Goal: Task Accomplishment & Management: Complete application form

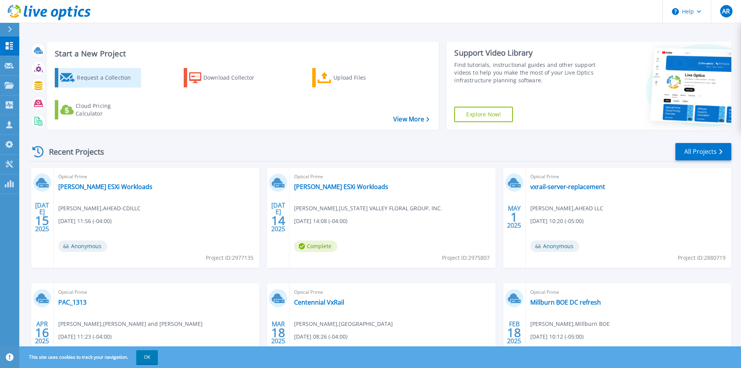
click at [112, 78] on div "Request a Collection" at bounding box center [108, 77] width 62 height 15
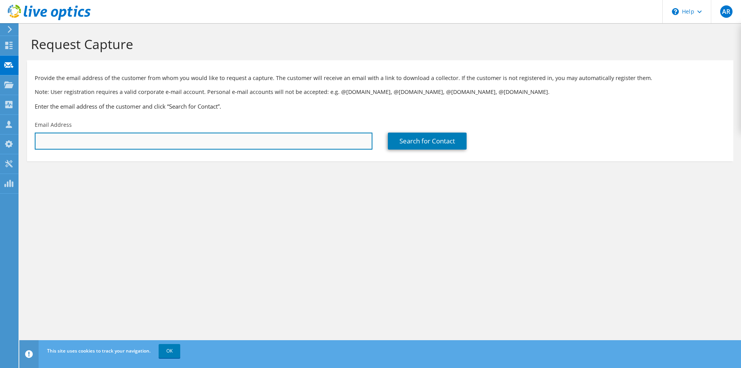
click at [59, 136] on input "text" at bounding box center [204, 140] width 338 height 17
paste input "Mike Duro <mduro@med-metrix.com>"
drag, startPoint x: 69, startPoint y: 141, endPoint x: 27, endPoint y: 146, distance: 41.6
click at [27, 146] on div "Email Address Mike Duro <mduro@med-metrix.com" at bounding box center [203, 135] width 353 height 36
click at [38, 141] on input "Mike Duro <mduro@med-metrix.com" at bounding box center [204, 140] width 338 height 17
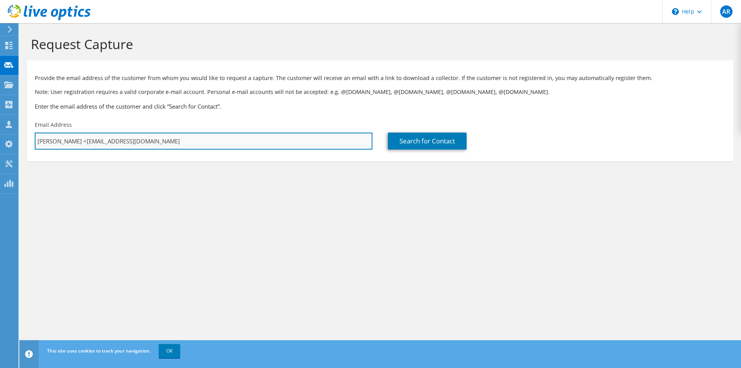
drag, startPoint x: 38, startPoint y: 141, endPoint x: 68, endPoint y: 142, distance: 30.5
click at [68, 142] on input "Mike Duro <mduro@med-metrix.com" at bounding box center [204, 140] width 338 height 17
type input "mduro@med-metrix.com"
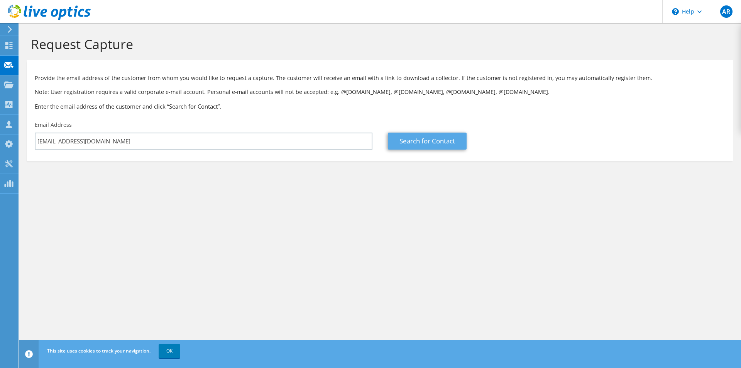
click at [432, 140] on link "Search for Contact" at bounding box center [427, 140] width 79 height 17
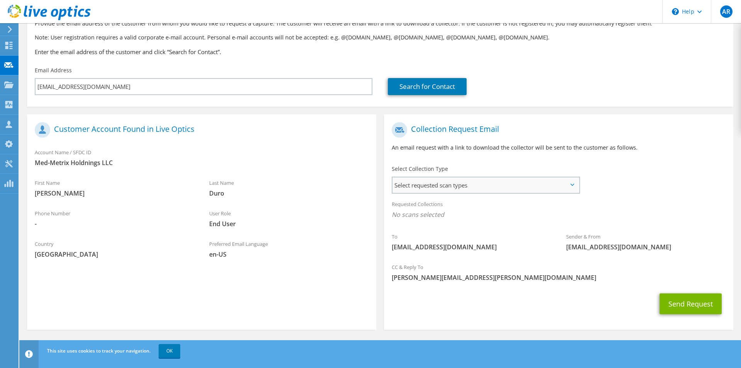
click at [448, 183] on span "Select requested scan types" at bounding box center [486, 184] width 186 height 15
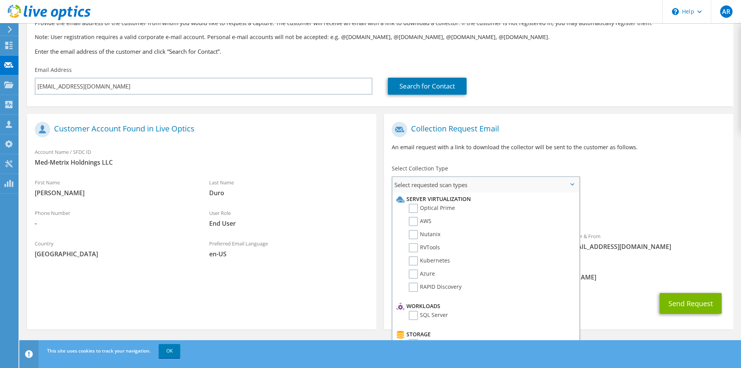
scroll to position [54, 0]
click at [413, 207] on label "Optical Prime" at bounding box center [432, 208] width 46 height 9
click at [0, 0] on input "Optical Prime" at bounding box center [0, 0] width 0 height 0
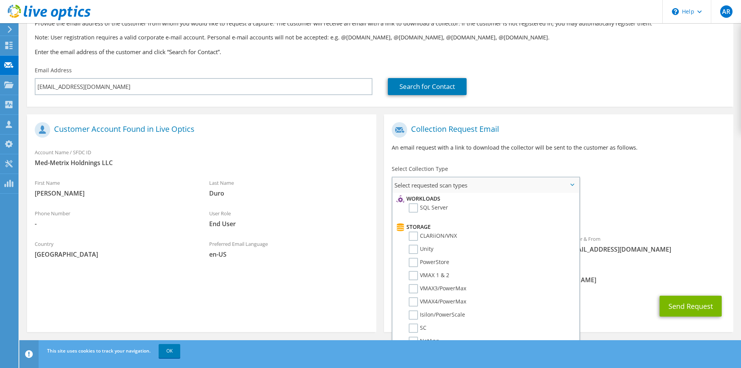
scroll to position [111, 0]
click at [414, 245] on label "Unity" at bounding box center [421, 245] width 25 height 9
click at [0, 0] on input "Unity" at bounding box center [0, 0] width 0 height 0
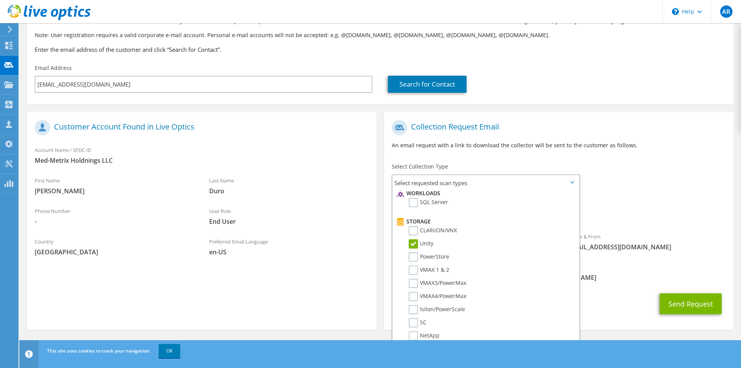
scroll to position [56, 0]
click at [639, 214] on span "Optical Prime Unity" at bounding box center [559, 214] width 334 height 13
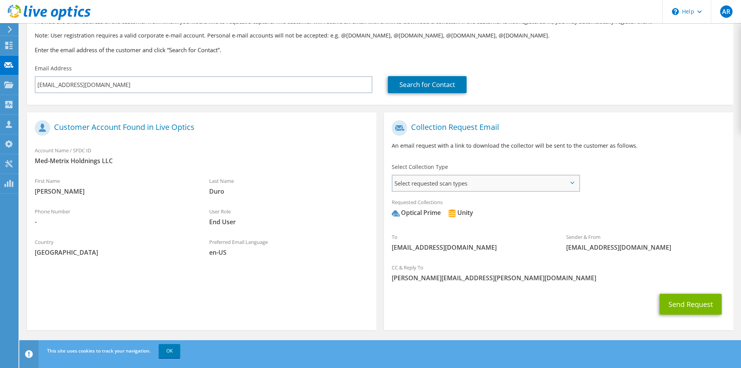
click at [481, 185] on span "Select requested scan types" at bounding box center [486, 182] width 186 height 15
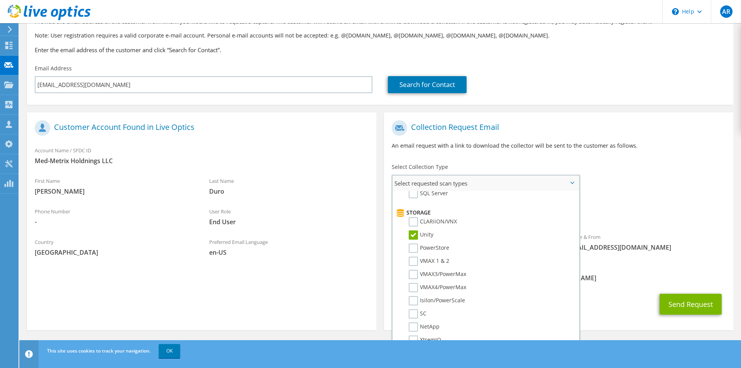
scroll to position [139, 0]
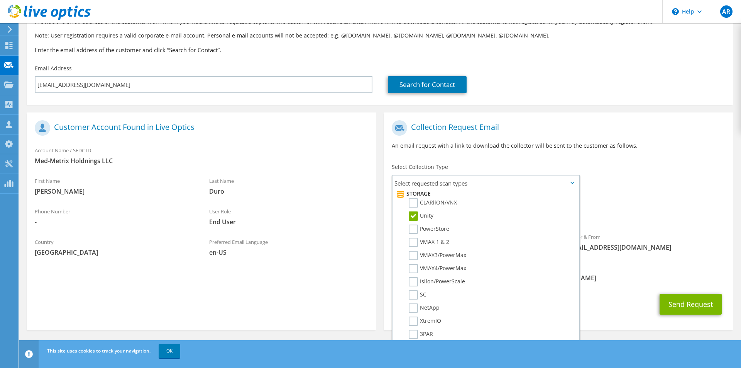
click at [653, 215] on span "Optical Prime Unity" at bounding box center [559, 214] width 334 height 13
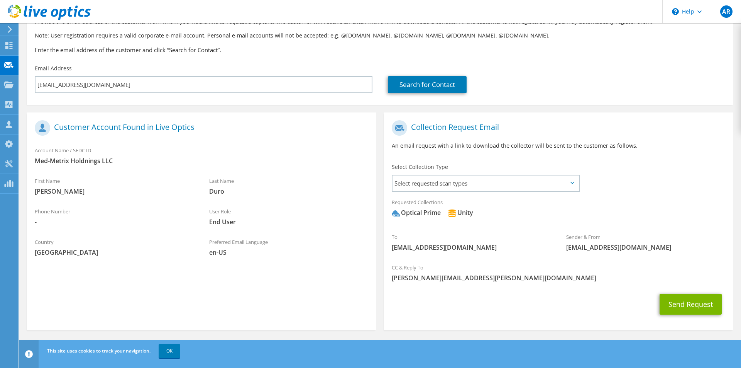
click at [335, 190] on span "Duro" at bounding box center [288, 191] width 159 height 8
click at [666, 226] on div "Requested Collections No scans selected Optical Prime Unity" at bounding box center [558, 211] width 349 height 35
click at [686, 305] on button "Send Request" at bounding box center [691, 303] width 62 height 21
